Goal: Task Accomplishment & Management: Use online tool/utility

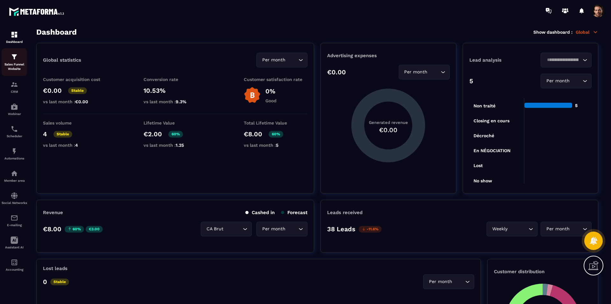
click at [20, 60] on div "Sales Funnel Website" at bounding box center [14, 62] width 25 height 18
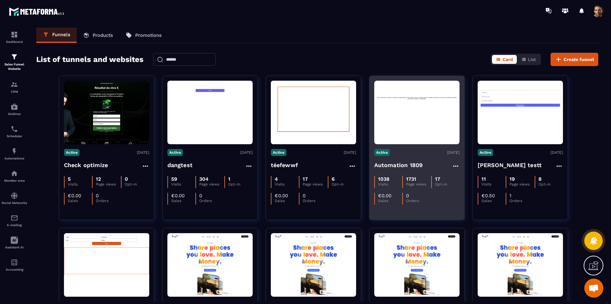
scroll to position [107, 0]
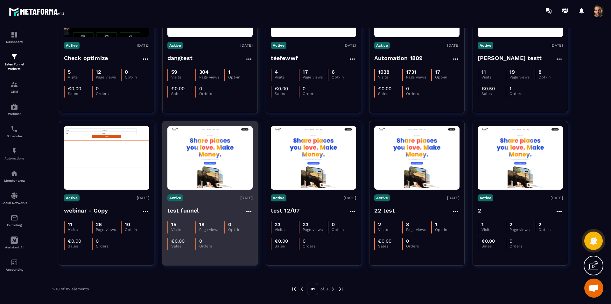
click at [197, 163] on img at bounding box center [209, 158] width 85 height 60
